Goal: Task Accomplishment & Management: Complete application form

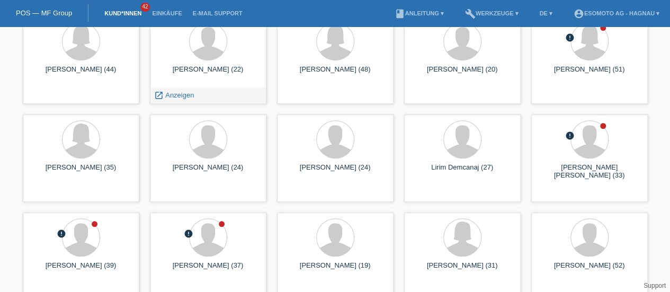
scroll to position [351, 0]
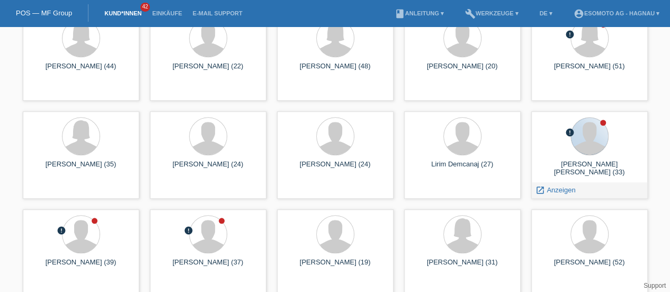
click at [586, 151] on div at bounding box center [589, 136] width 37 height 37
click at [588, 166] on div "Rodrigo ernesto Aguilera Rodriguez (33)" at bounding box center [590, 168] width 100 height 17
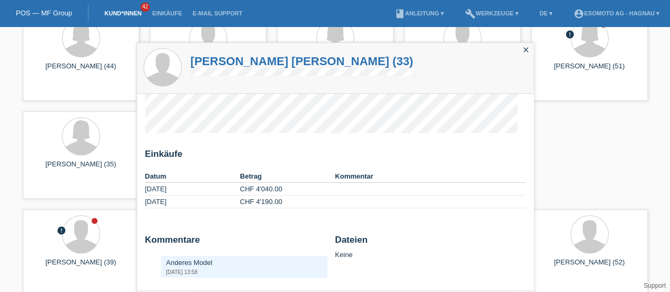
scroll to position [0, 0]
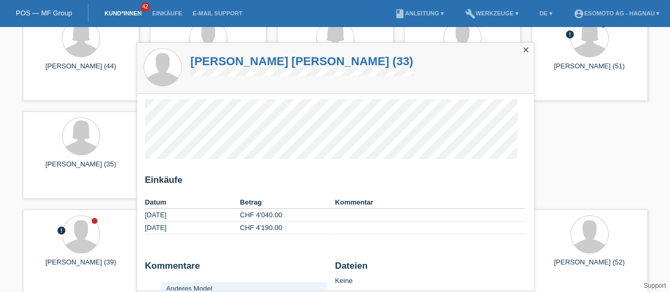
click at [269, 56] on h1 "Rodrigo ernesto Aguilera Rodriguez (33)" at bounding box center [303, 61] width 224 height 13
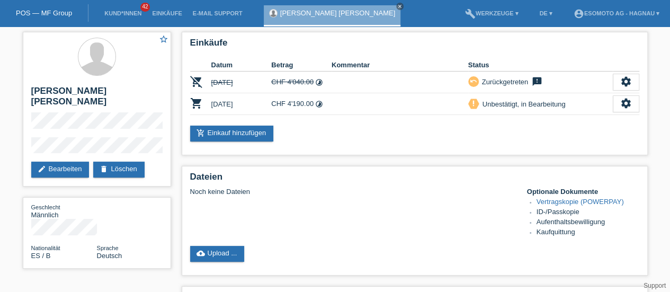
click at [626, 101] on icon "settings" at bounding box center [626, 103] width 12 height 12
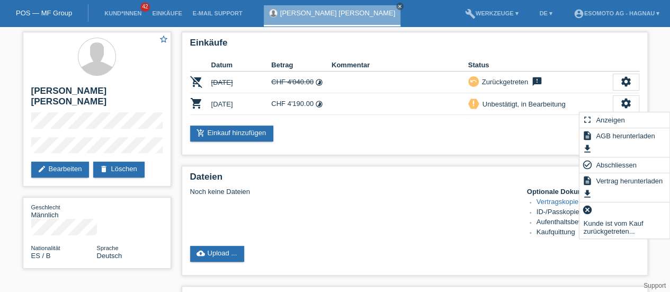
click at [609, 162] on span "Abschliessen" at bounding box center [616, 164] width 44 height 13
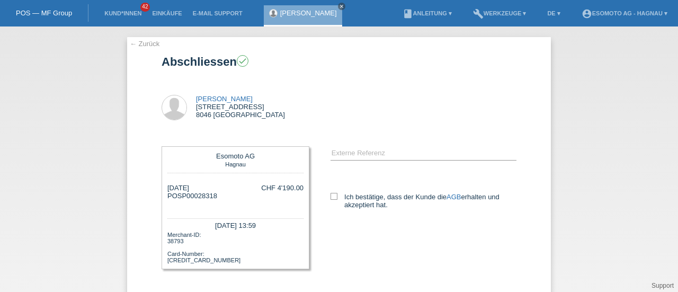
click at [331, 195] on icon at bounding box center [334, 196] width 7 height 7
click at [331, 195] on input "Ich bestätige, dass der Kunde die AGB erhalten und akzeptiert hat." at bounding box center [334, 196] width 7 height 7
checkbox input "true"
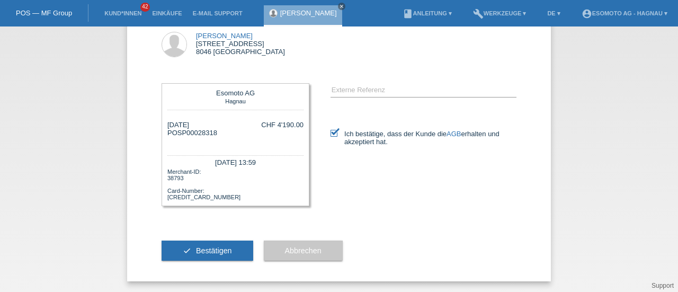
click at [216, 253] on span "Bestätigen" at bounding box center [214, 250] width 36 height 8
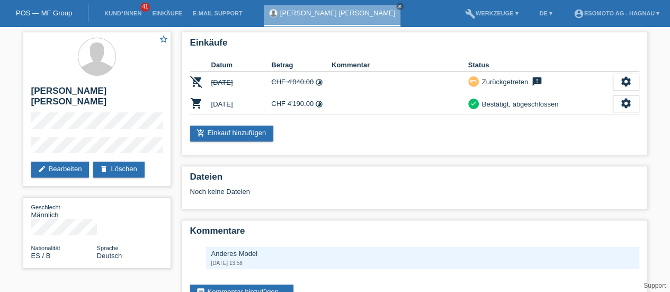
click at [40, 12] on link "POS — MF Group" at bounding box center [44, 13] width 56 height 8
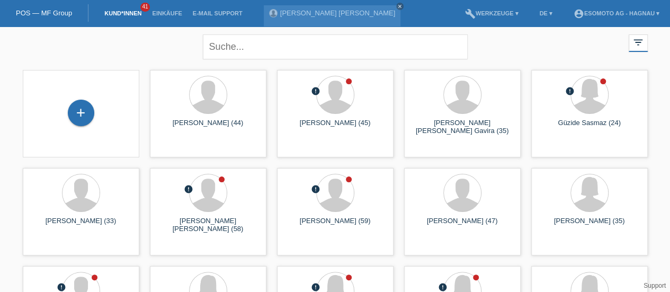
click at [81, 108] on div "+" at bounding box center [81, 113] width 26 height 26
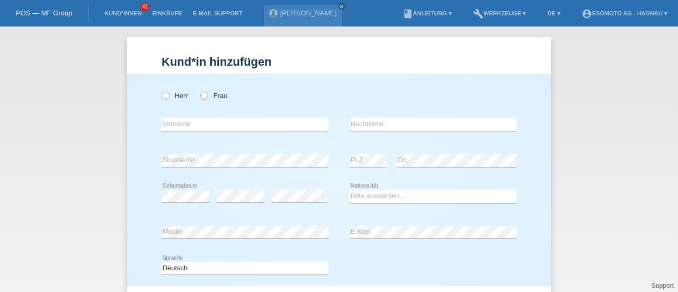
click at [160, 90] on icon at bounding box center [160, 90] width 0 height 0
click at [163, 96] on input "Herr" at bounding box center [165, 95] width 7 height 7
radio input "true"
click at [171, 125] on input "text" at bounding box center [245, 124] width 167 height 13
paste input "[PERSON_NAME]"
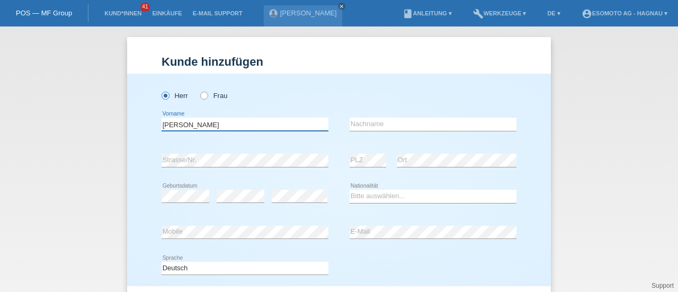
type input "[PERSON_NAME]"
click at [160, 90] on icon at bounding box center [160, 90] width 0 height 0
click at [162, 97] on input "Herr" at bounding box center [165, 95] width 7 height 7
type input "[PERSON_NAME]"
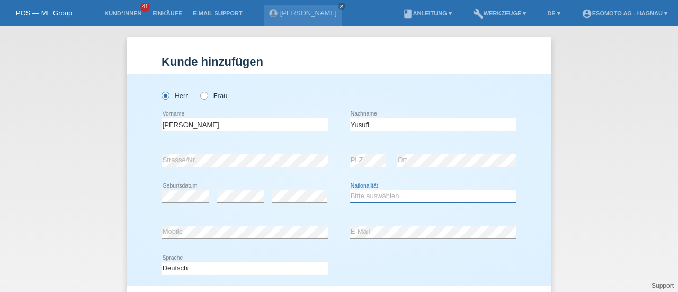
click at [360, 197] on select "Bitte auswählen... Schweiz Deutschland Liechtenstein Österreich ------------ Af…" at bounding box center [433, 196] width 167 height 13
select select "AF"
click at [350, 190] on select "Bitte auswählen... Schweiz Deutschland Liechtenstein Österreich ------------ Af…" at bounding box center [433, 196] width 167 height 13
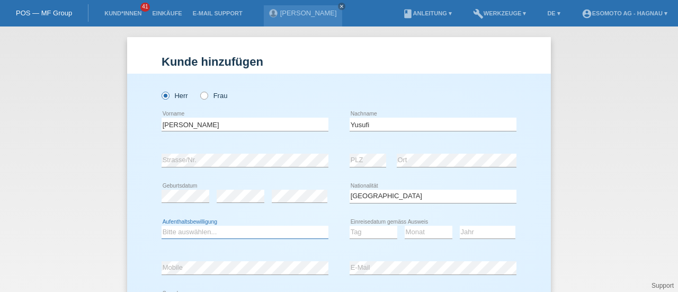
click at [230, 232] on select "Bitte auswählen... C B B - Flüchtlingsstatus Andere" at bounding box center [245, 232] width 167 height 13
select select "B"
click at [162, 226] on select "Bitte auswählen... C B B - Flüchtlingsstatus Andere" at bounding box center [245, 232] width 167 height 13
click at [368, 228] on select "Tag 01 02 03 04 05 06 07 08 09 10 11" at bounding box center [374, 232] width 48 height 13
select select "10"
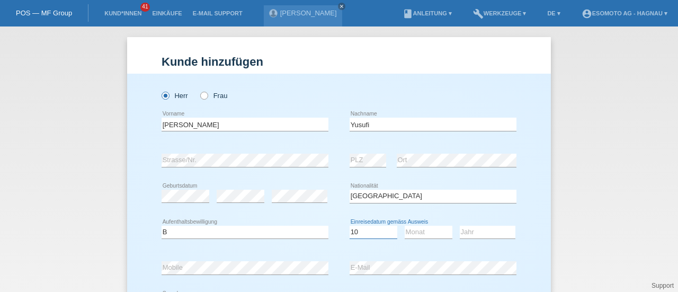
click at [350, 226] on select "Tag 01 02 03 04 05 06 07 08 09 10 11" at bounding box center [374, 232] width 48 height 13
click at [410, 235] on select "Monat 01 02 03 04 05 06 07 08 09 10 11" at bounding box center [429, 232] width 48 height 13
select select "11"
click at [405, 226] on select "Monat 01 02 03 04 05 06 07 08 09 10 11" at bounding box center [429, 232] width 48 height 13
click at [484, 230] on select "Jahr 2025 2024 2023 2022 2021 2020 2019 2018 2017 2016 2015 2014 2013 2012 2011…" at bounding box center [488, 232] width 56 height 13
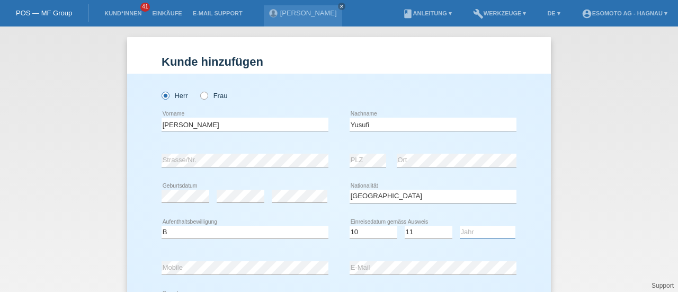
select select "2015"
click at [460, 226] on select "Jahr 2025 2024 2023 2022 2021 2020 2019 2018 2017 2016 2015 2014 2013 2012 2011…" at bounding box center [488, 232] width 56 height 13
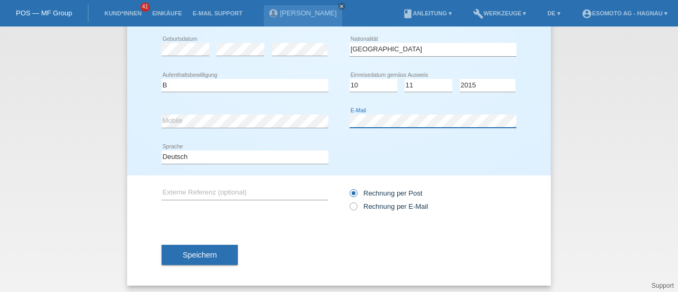
scroll to position [149, 0]
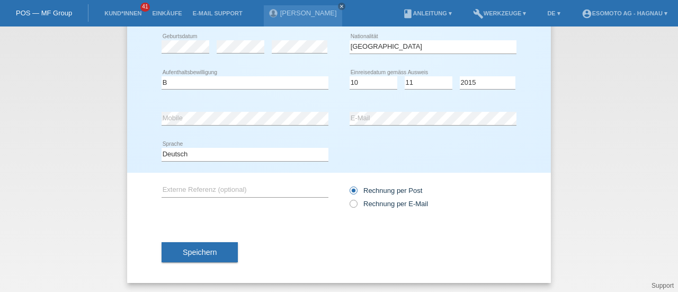
click at [220, 253] on button "Speichern" at bounding box center [200, 252] width 76 height 20
